Goal: Use online tool/utility: Utilize a website feature to perform a specific function

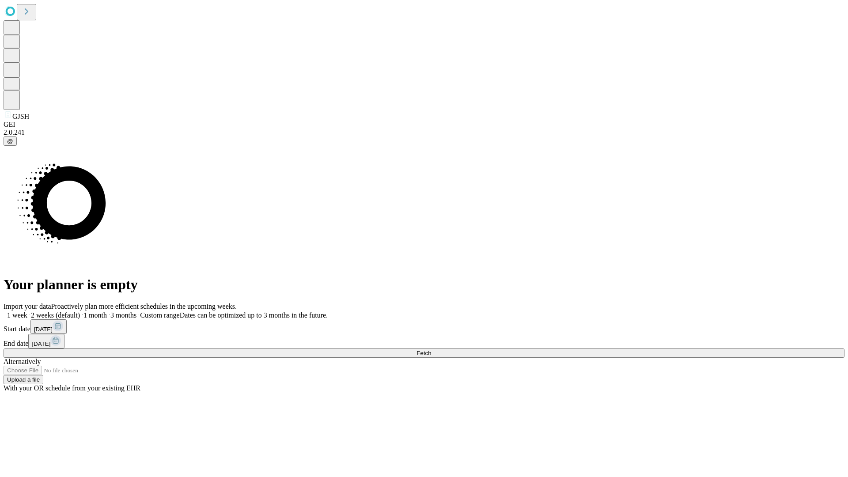
click at [431, 350] on span "Fetch" at bounding box center [424, 353] width 15 height 7
